Goal: Information Seeking & Learning: Learn about a topic

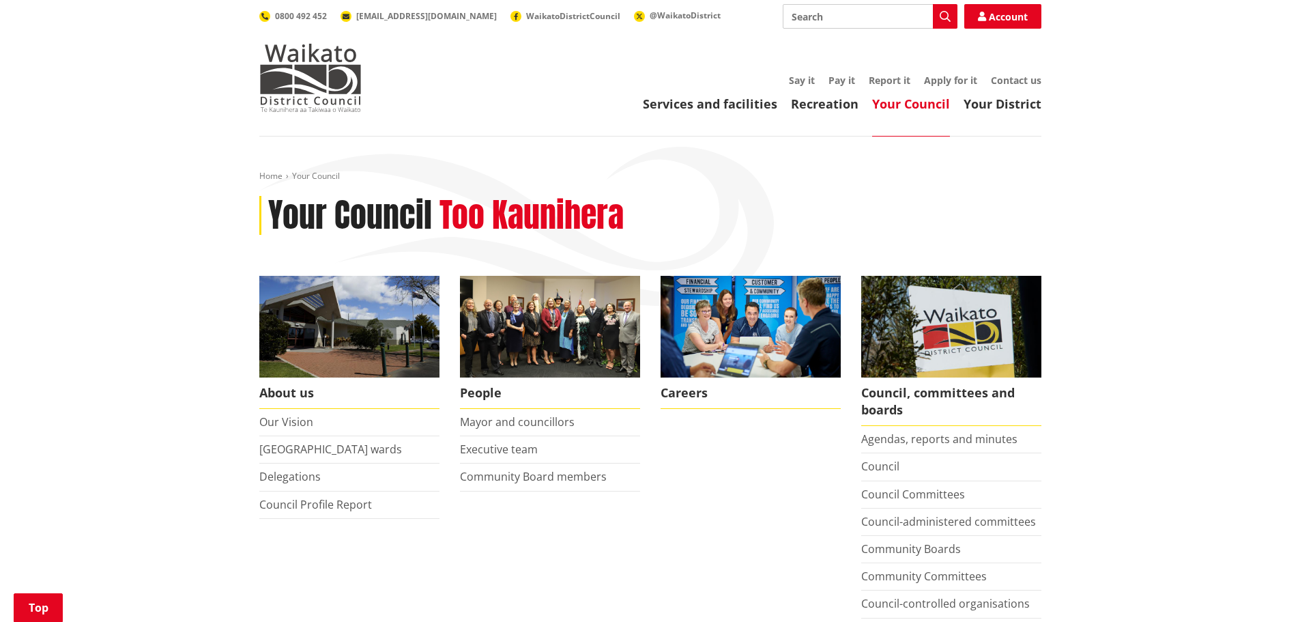
scroll to position [409, 0]
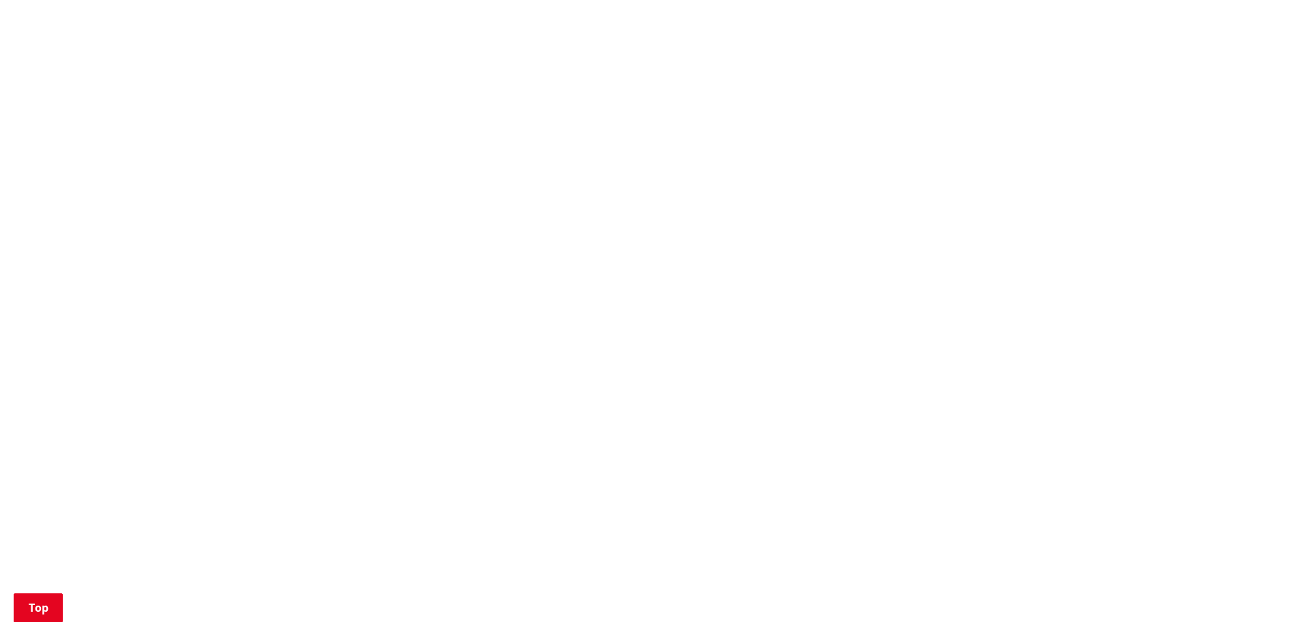
scroll to position [1160, 0]
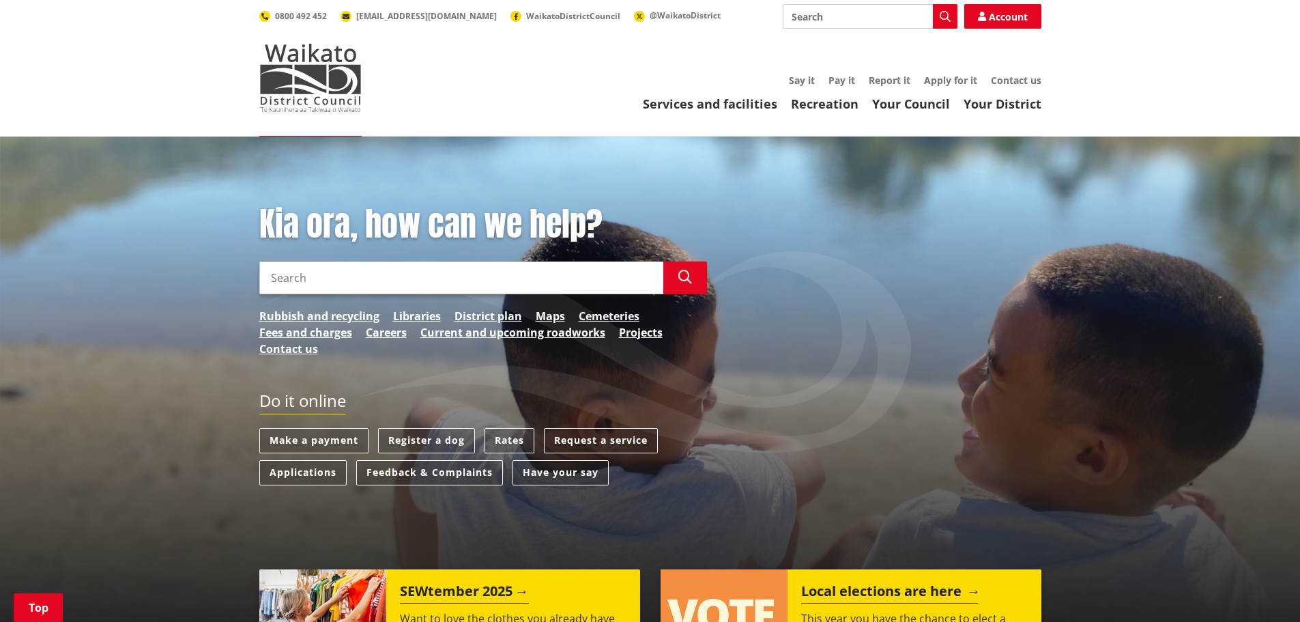
scroll to position [273, 0]
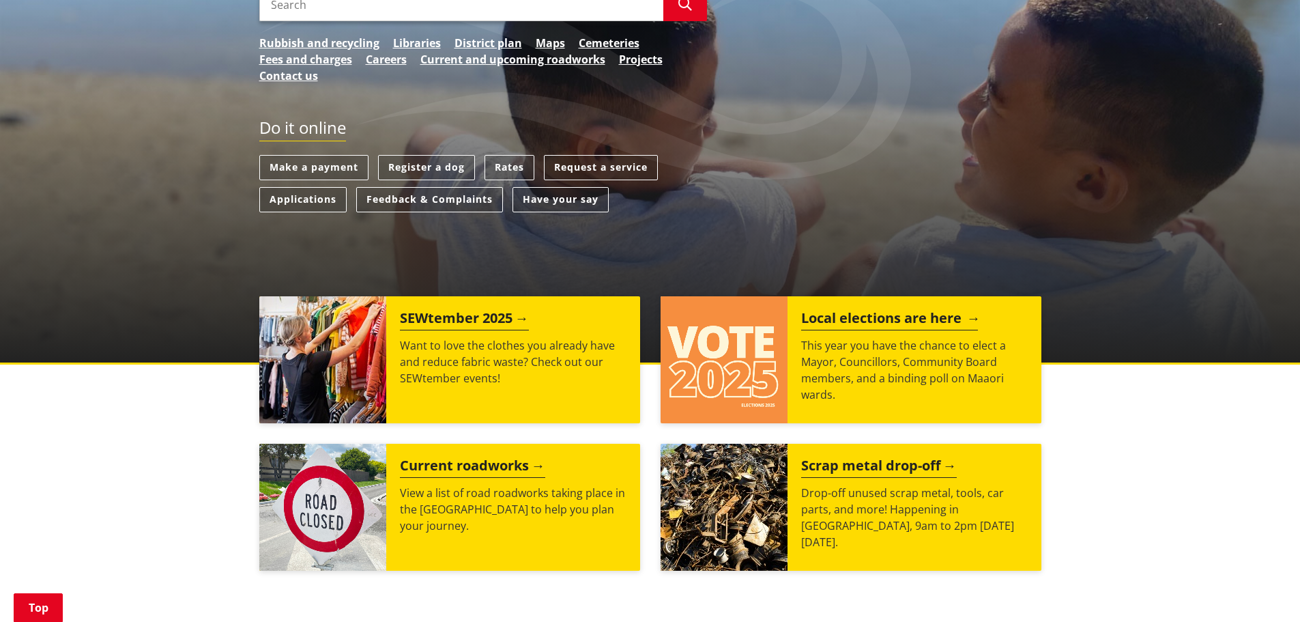
click at [851, 351] on p "This year you have the chance to elect a Mayor, Councillors, Community Board me…" at bounding box center [914, 370] width 227 height 66
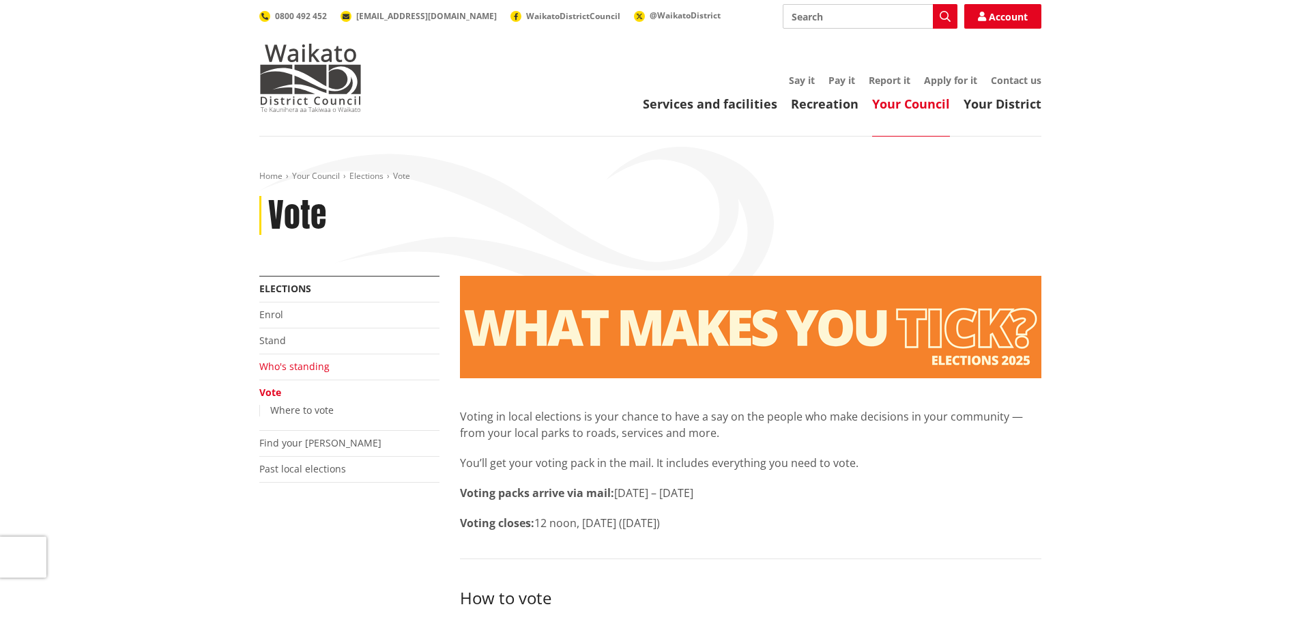
click at [306, 363] on link "Who's standing" at bounding box center [294, 366] width 70 height 13
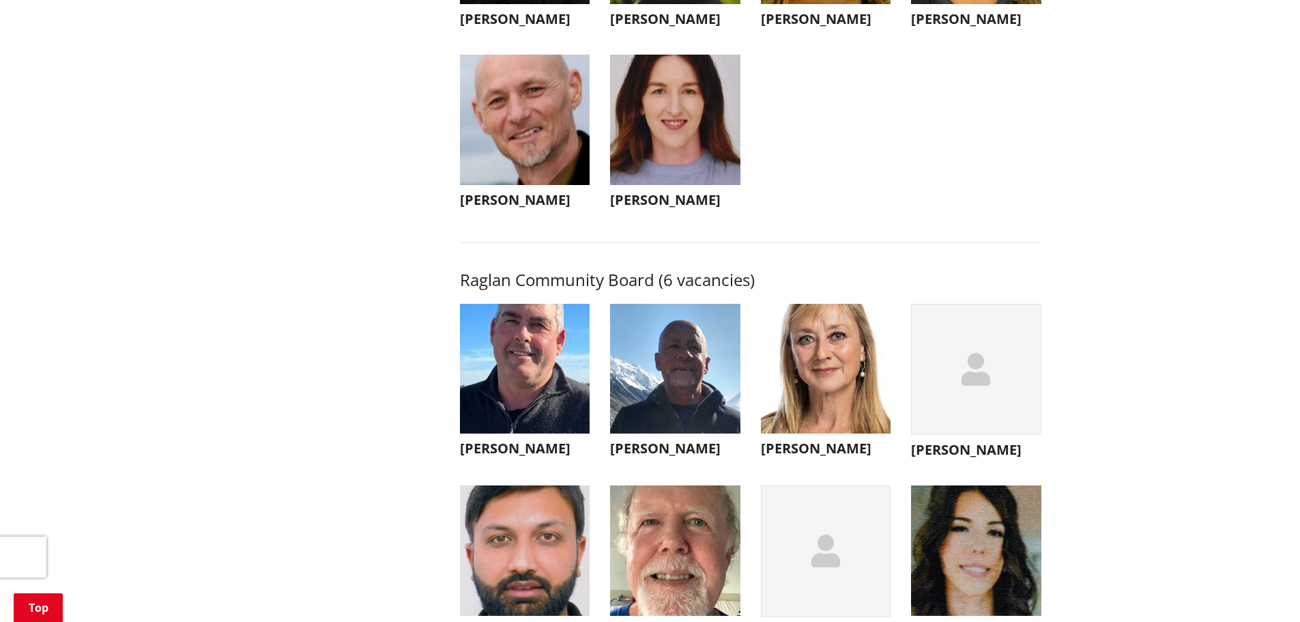
scroll to position [4844, 0]
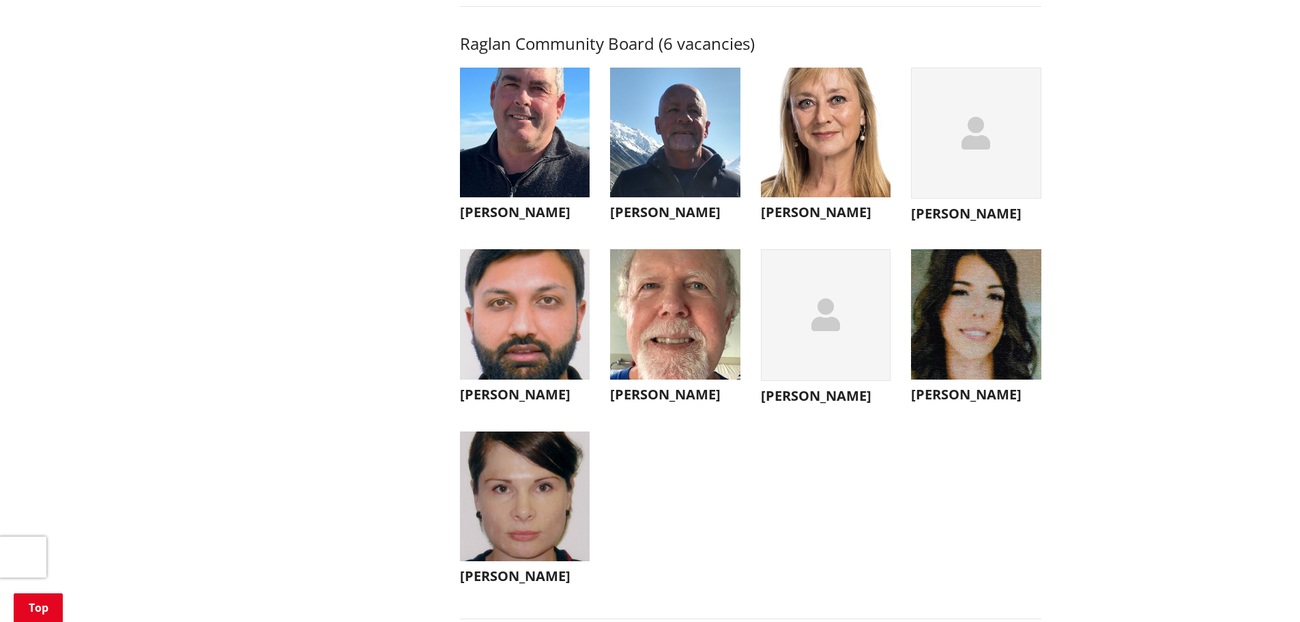
click at [703, 198] on img "button" at bounding box center [675, 133] width 130 height 130
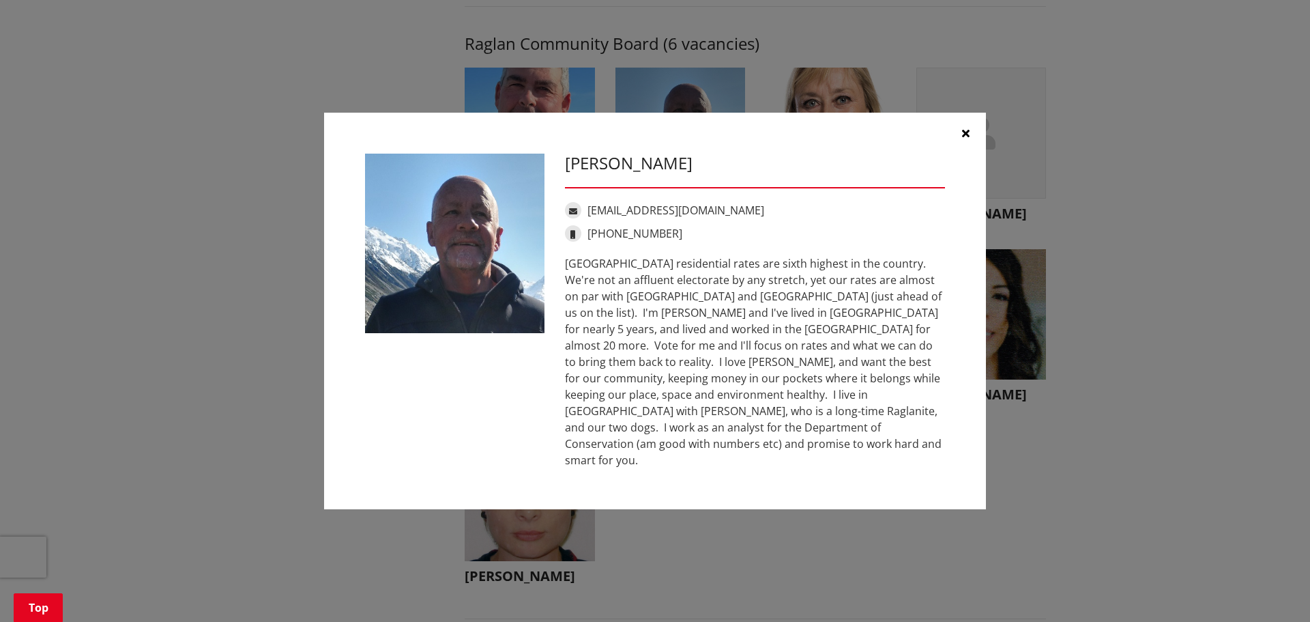
click at [965, 139] on icon "button" at bounding box center [966, 133] width 8 height 11
